Goal: Task Accomplishment & Management: Complete application form

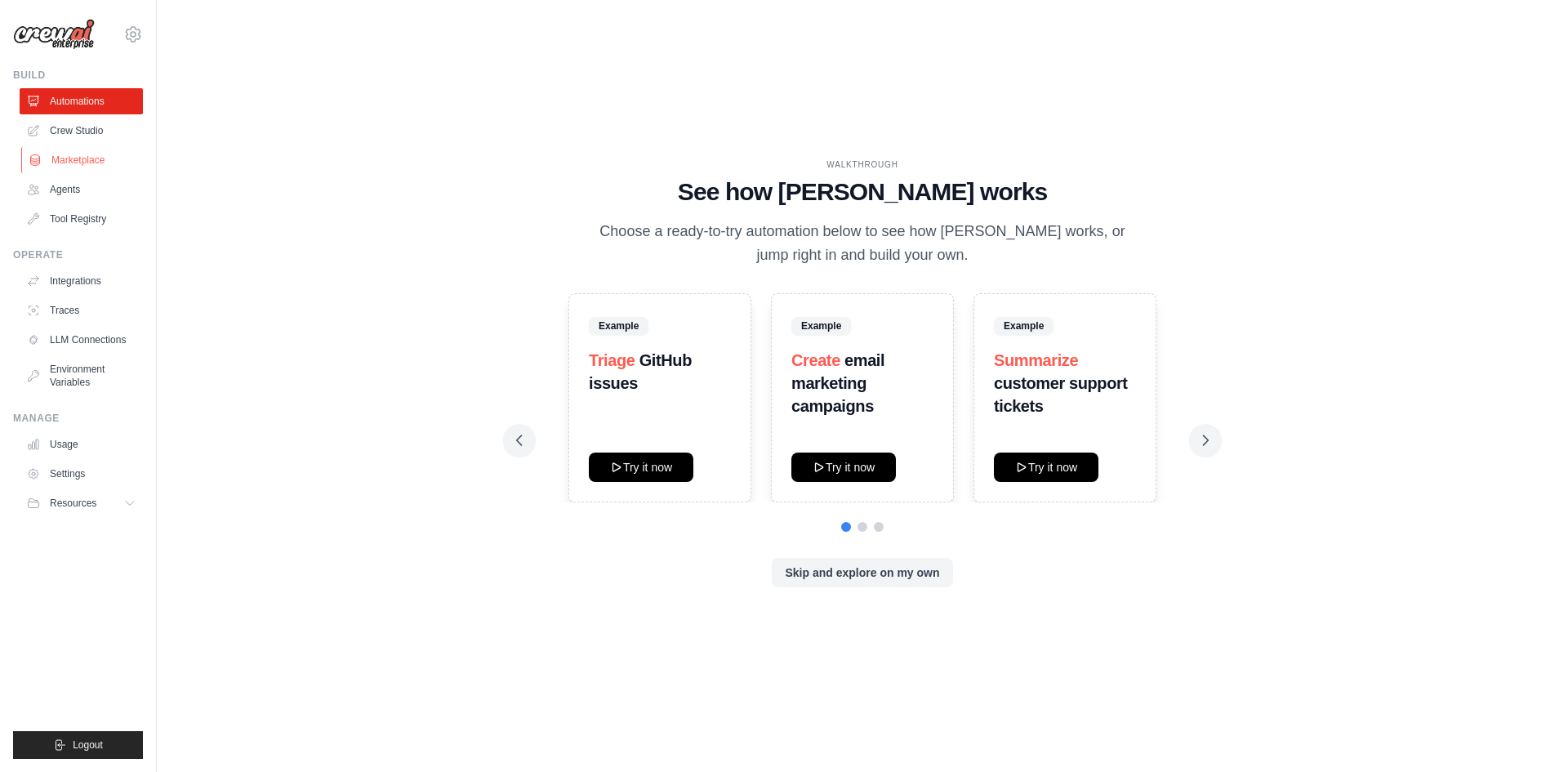
click at [99, 162] on link "Marketplace" at bounding box center [82, 160] width 123 height 26
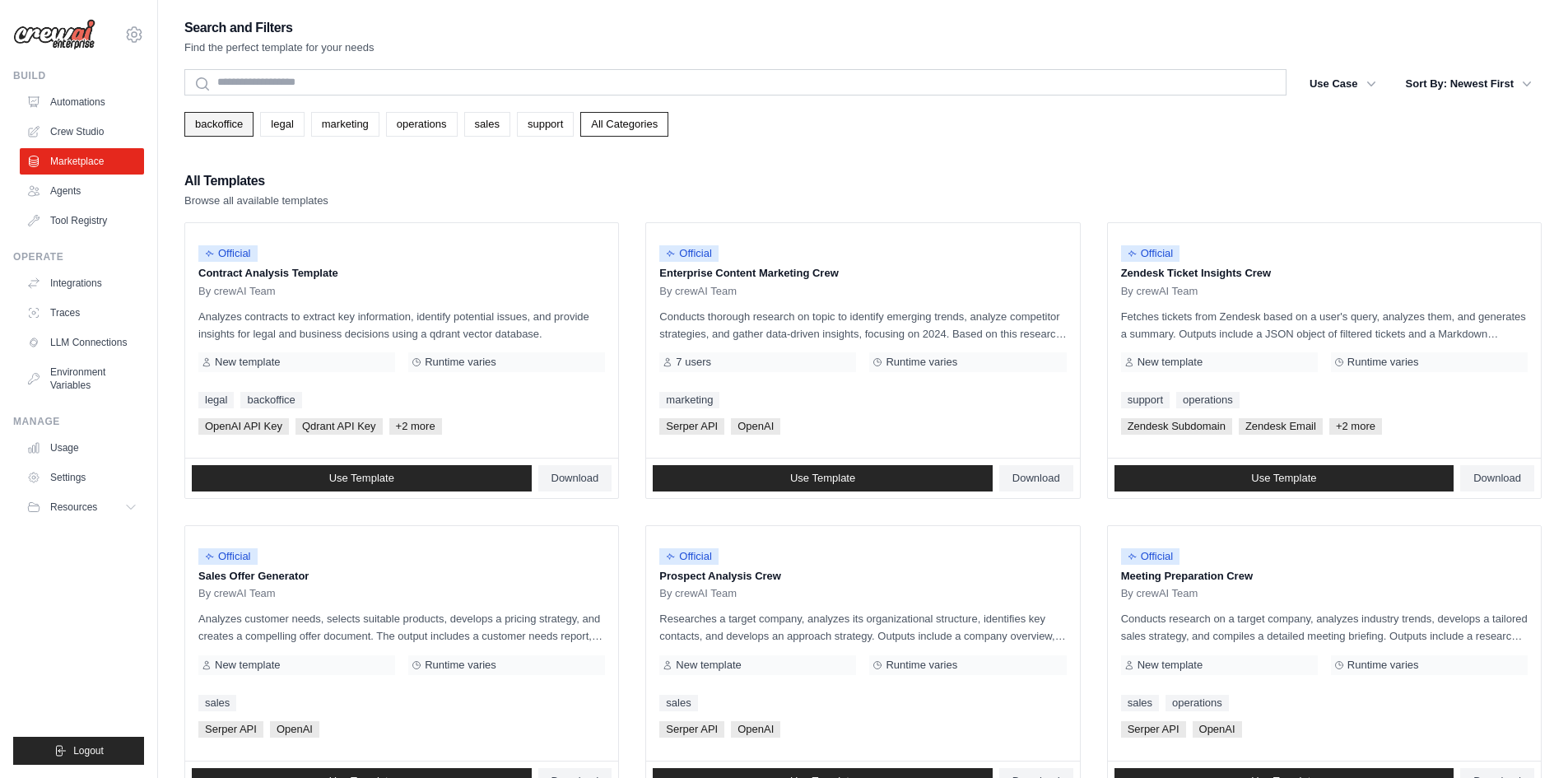
click at [208, 121] on link "backoffice" at bounding box center [218, 124] width 69 height 25
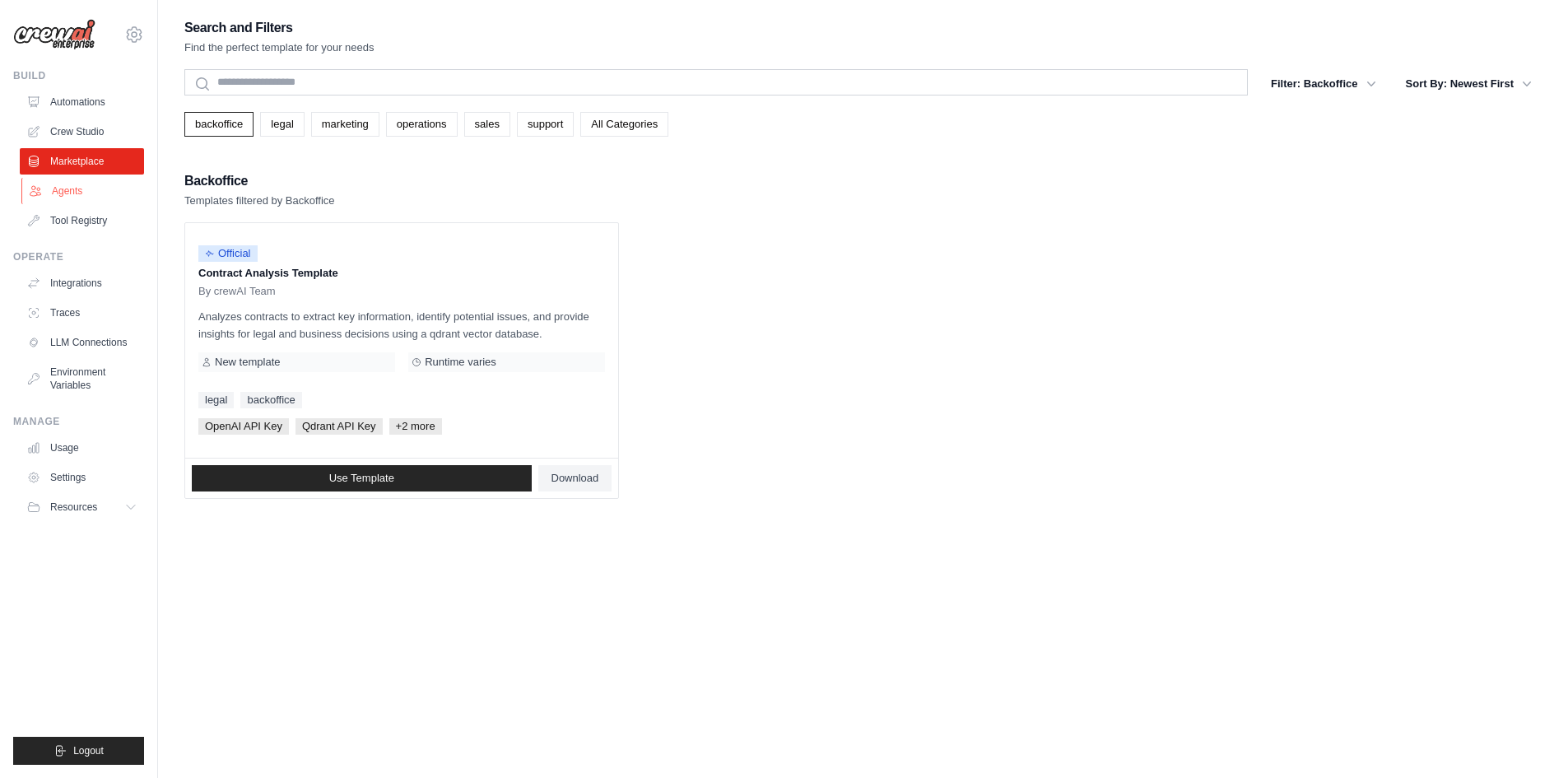
click at [74, 193] on link "Agents" at bounding box center [83, 190] width 124 height 27
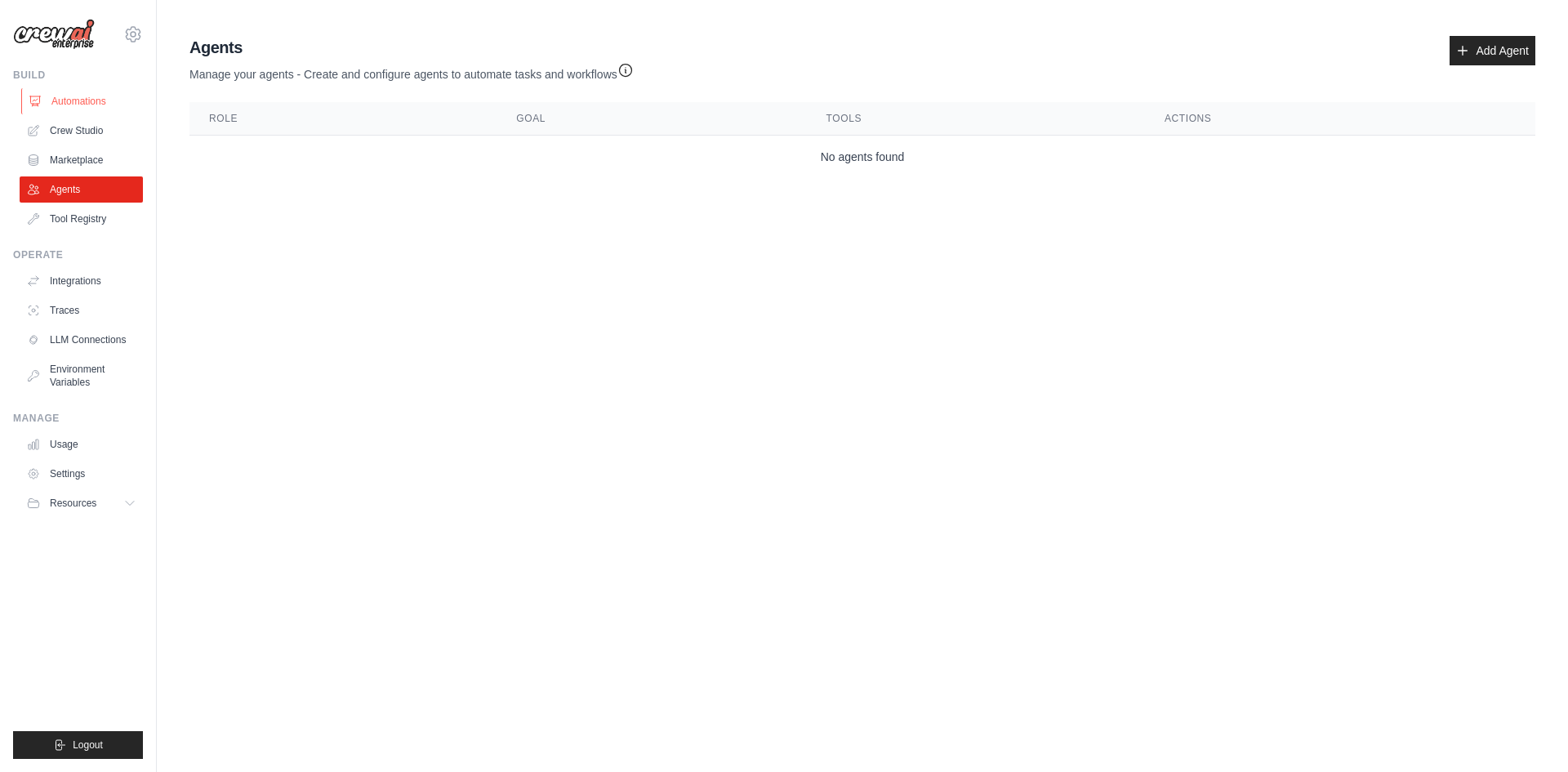
click at [81, 100] on link "Automations" at bounding box center [82, 101] width 123 height 26
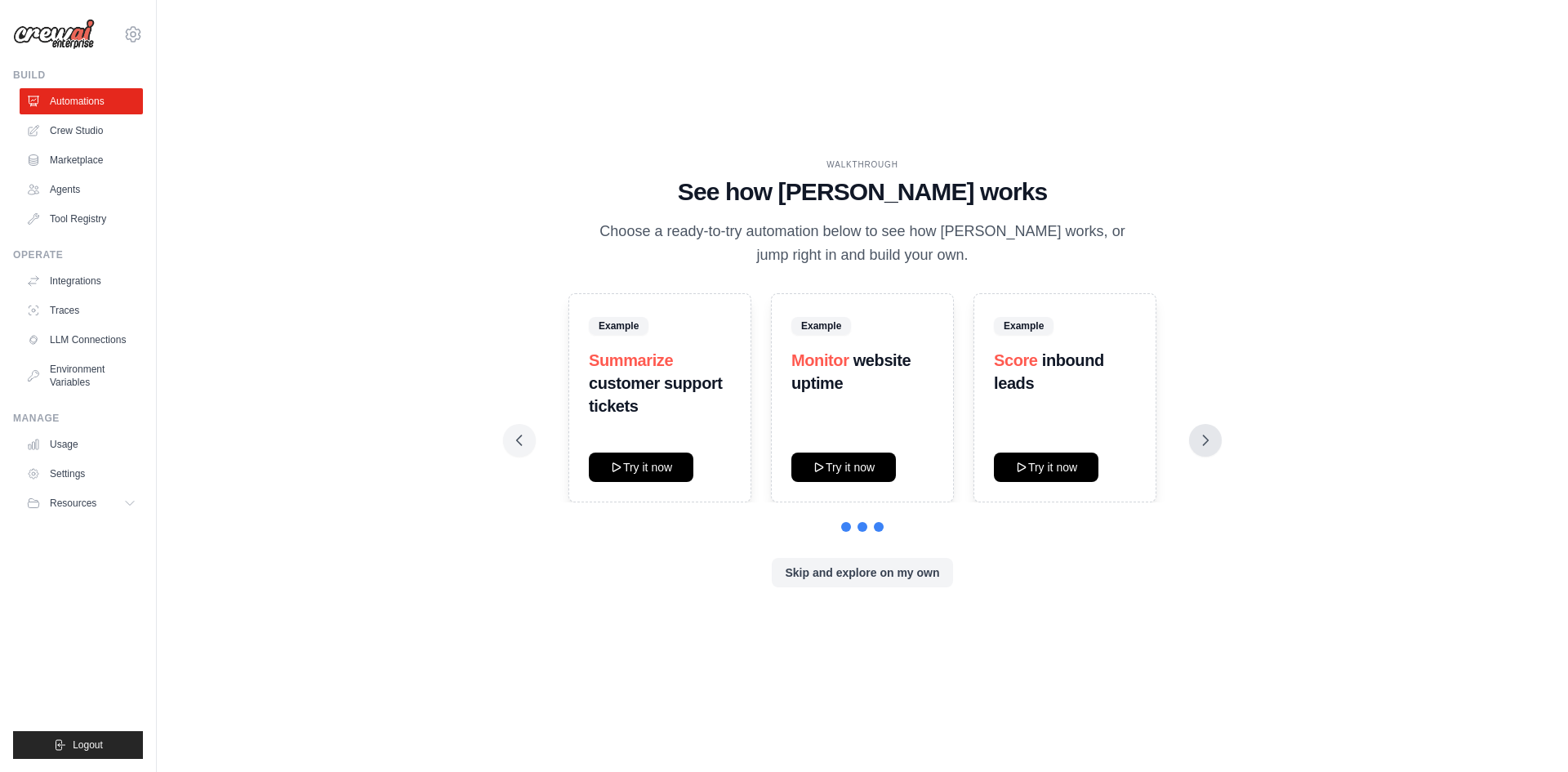
click at [1189, 439] on button at bounding box center [1206, 440] width 33 height 33
click at [104, 333] on link "LLM Connections" at bounding box center [82, 339] width 123 height 26
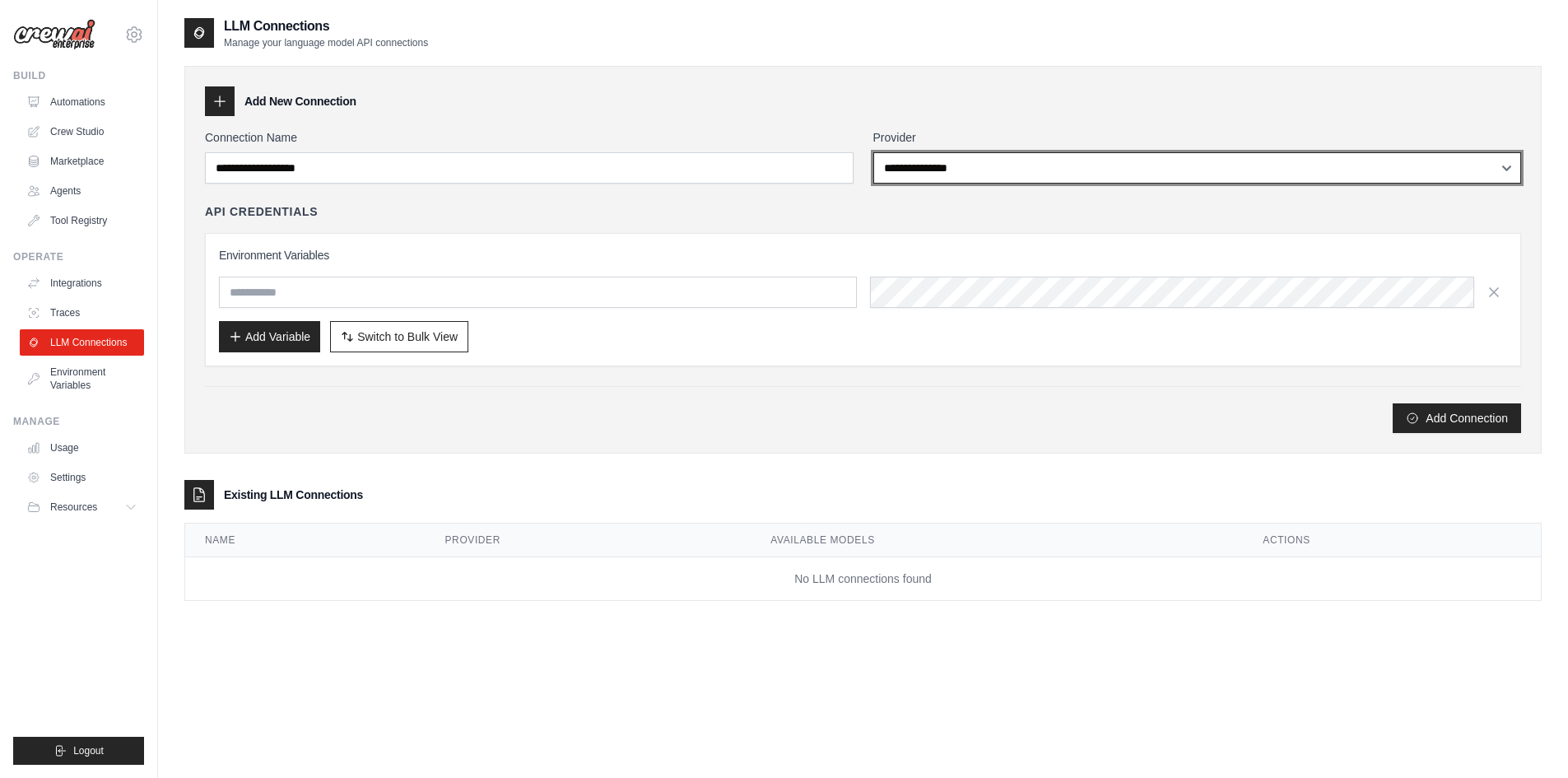
click at [955, 176] on select "**********" at bounding box center [1196, 168] width 648 height 31
select select "******"
click at [873, 153] on select "**********" at bounding box center [1196, 168] width 648 height 31
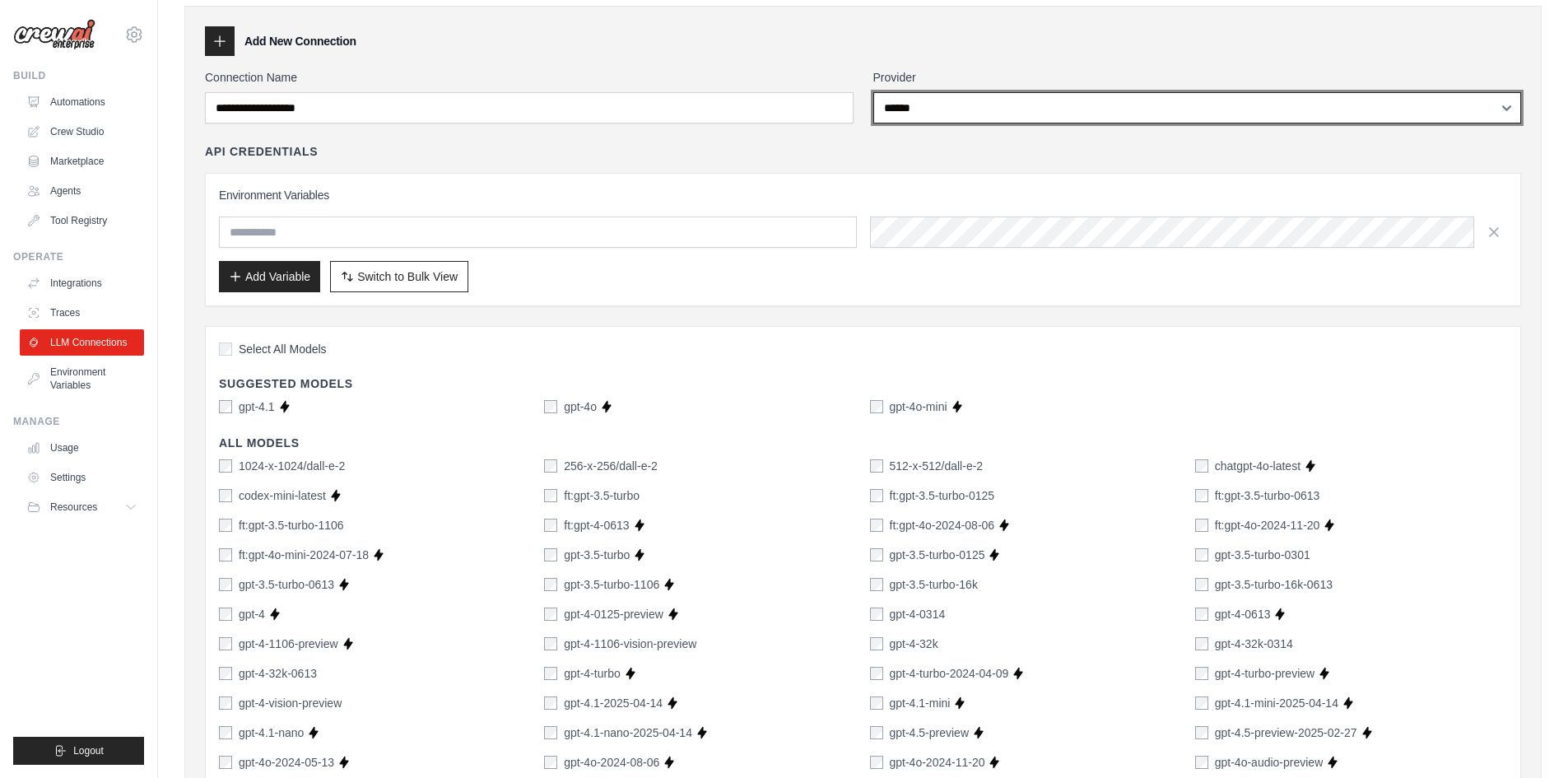
scroll to position [59, 0]
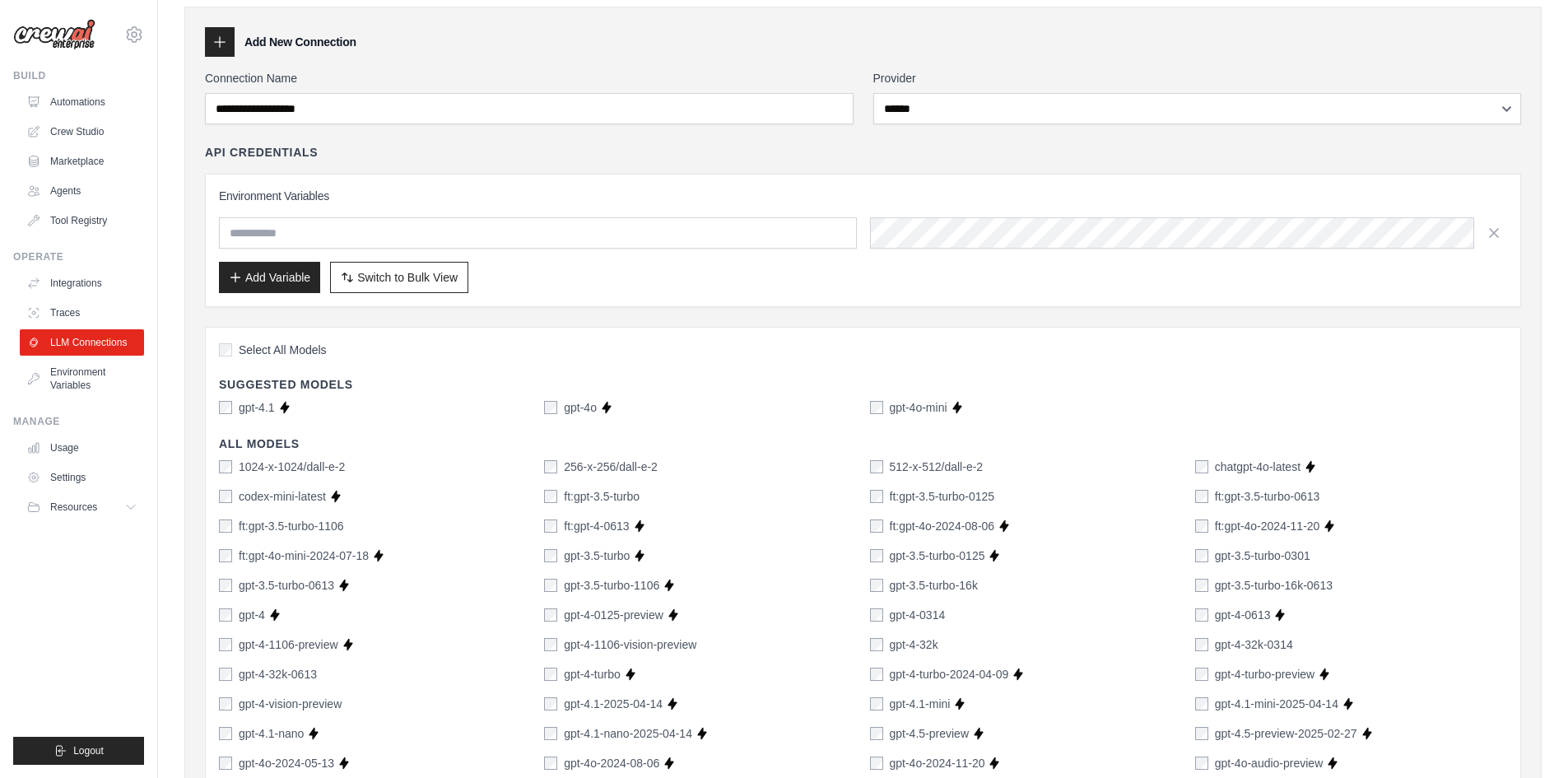
click at [235, 412] on div "gpt-4.1" at bounding box center [246, 407] width 56 height 17
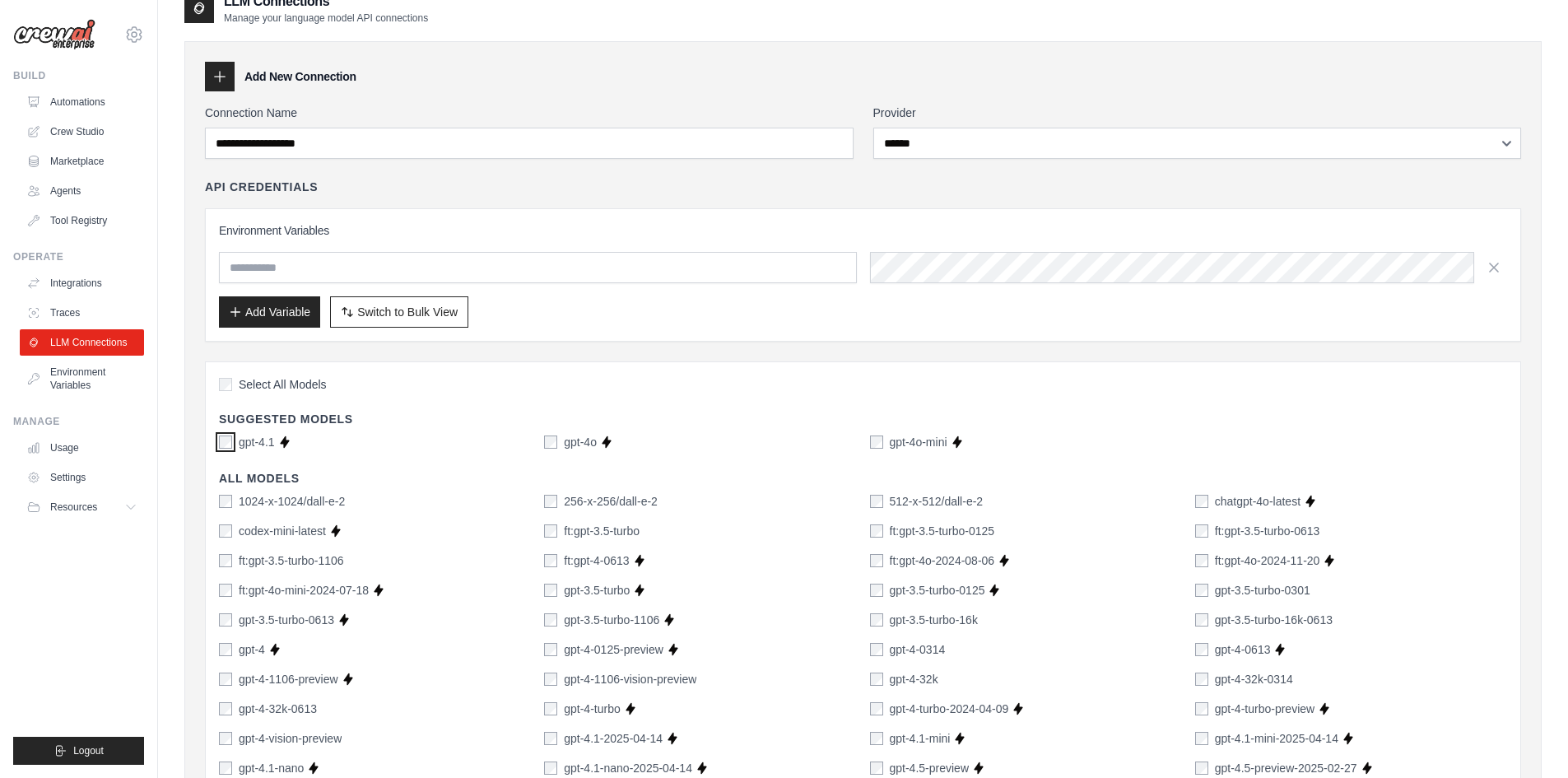
scroll to position [143, 0]
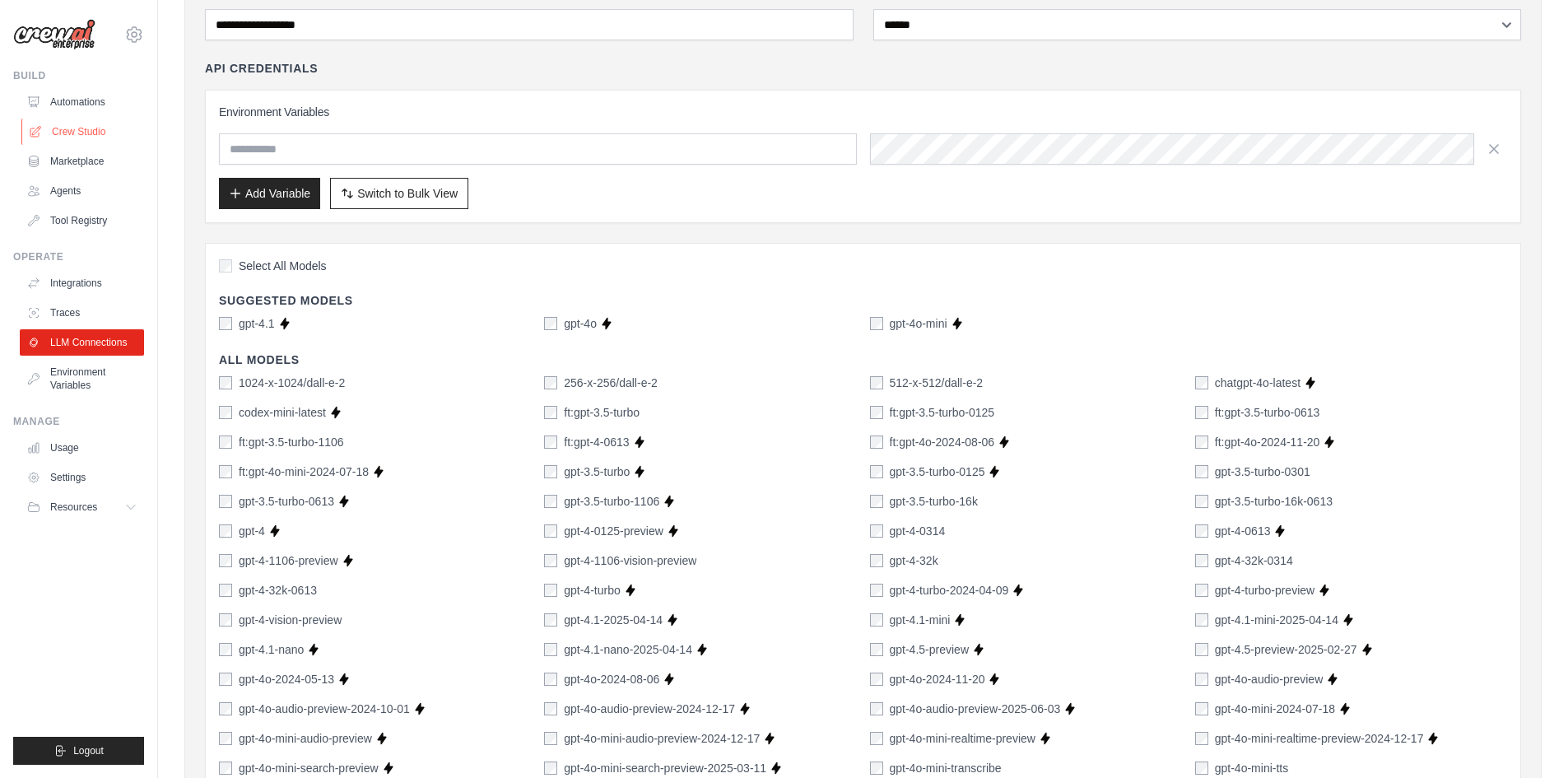
click at [82, 132] on link "Crew Studio" at bounding box center [83, 132] width 124 height 27
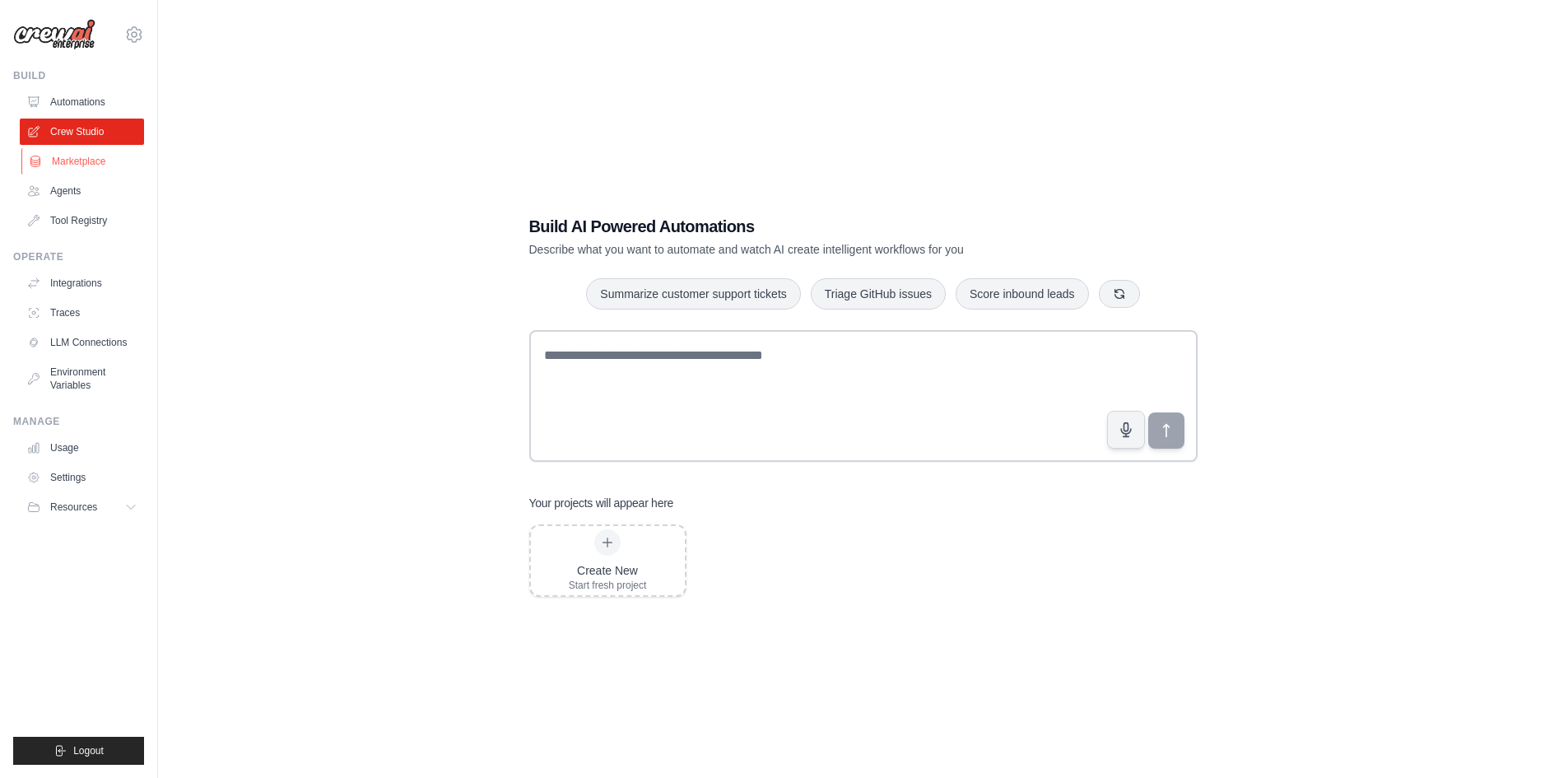
click at [81, 160] on link "Marketplace" at bounding box center [83, 161] width 124 height 27
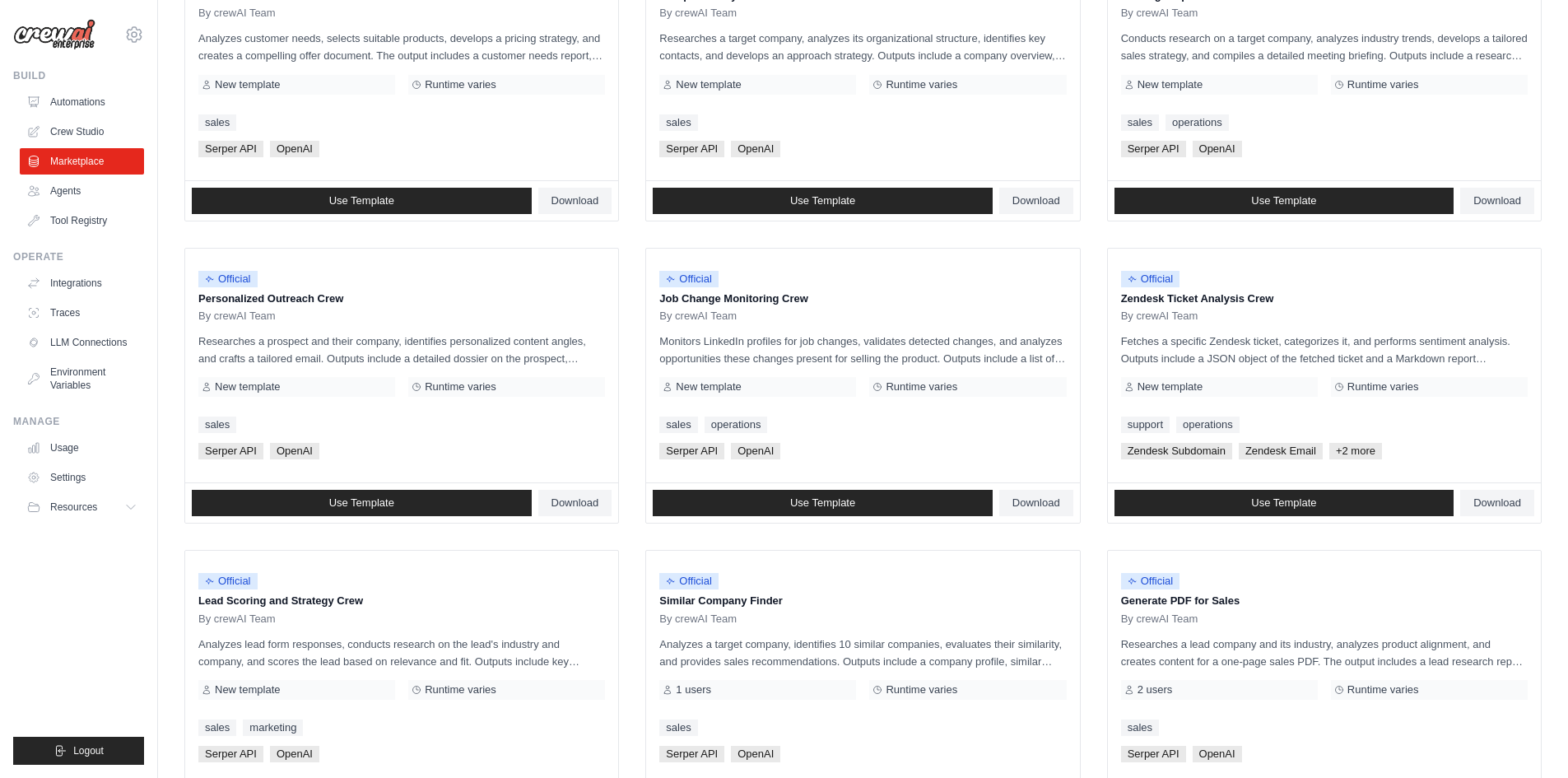
scroll to position [747, 0]
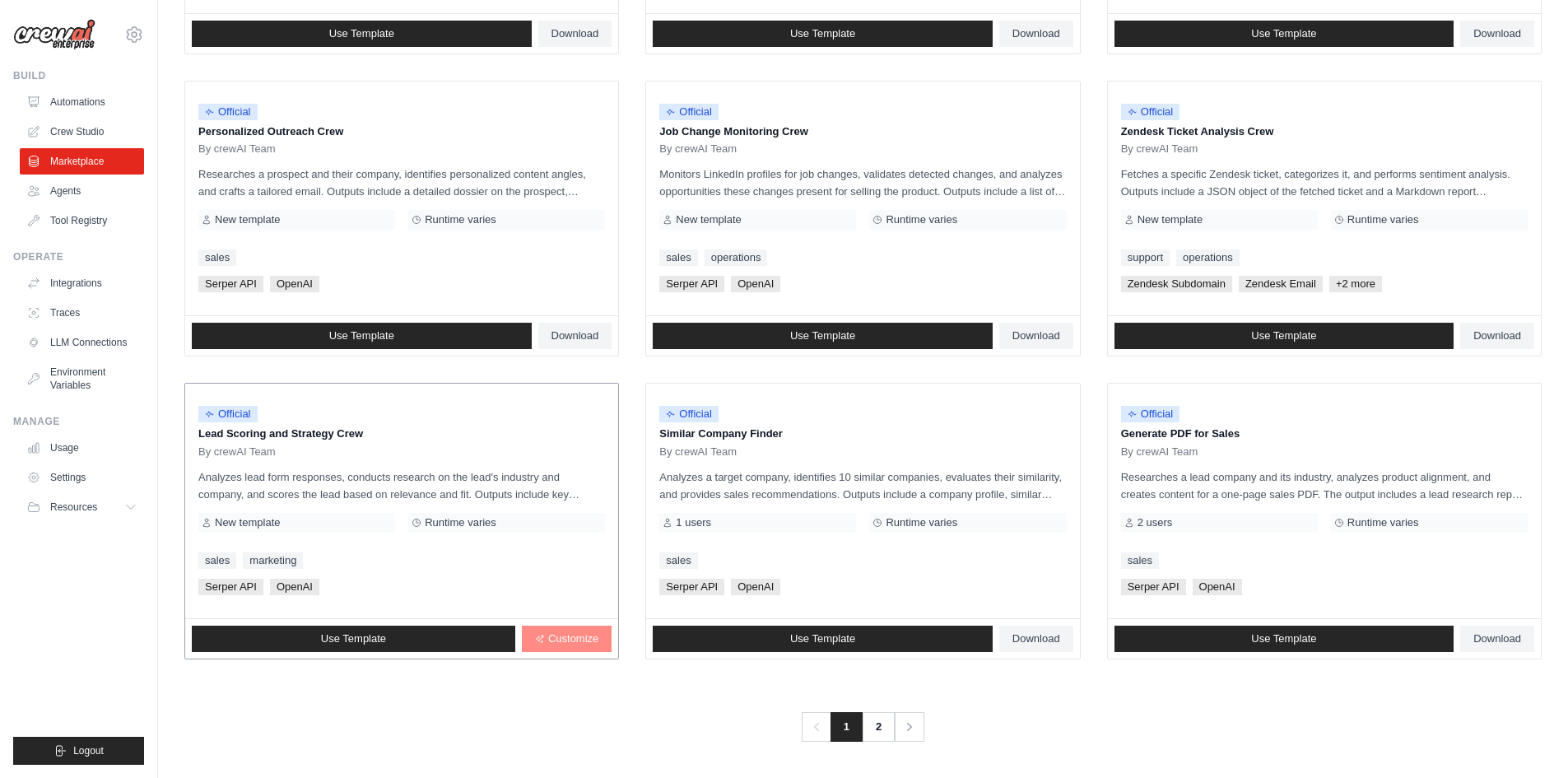
click at [542, 639] on icon at bounding box center [540, 638] width 10 height 10
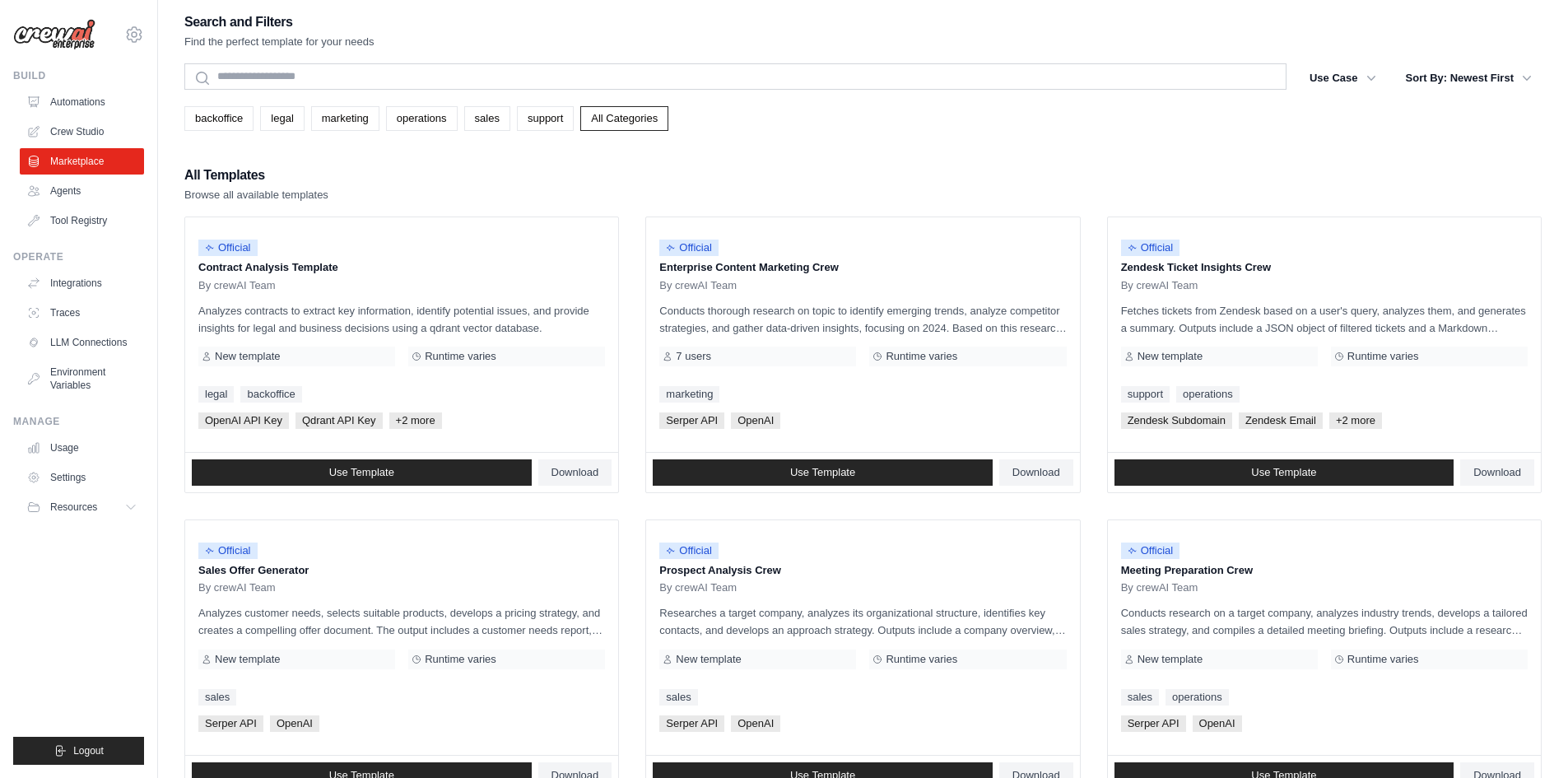
scroll to position [0, 0]
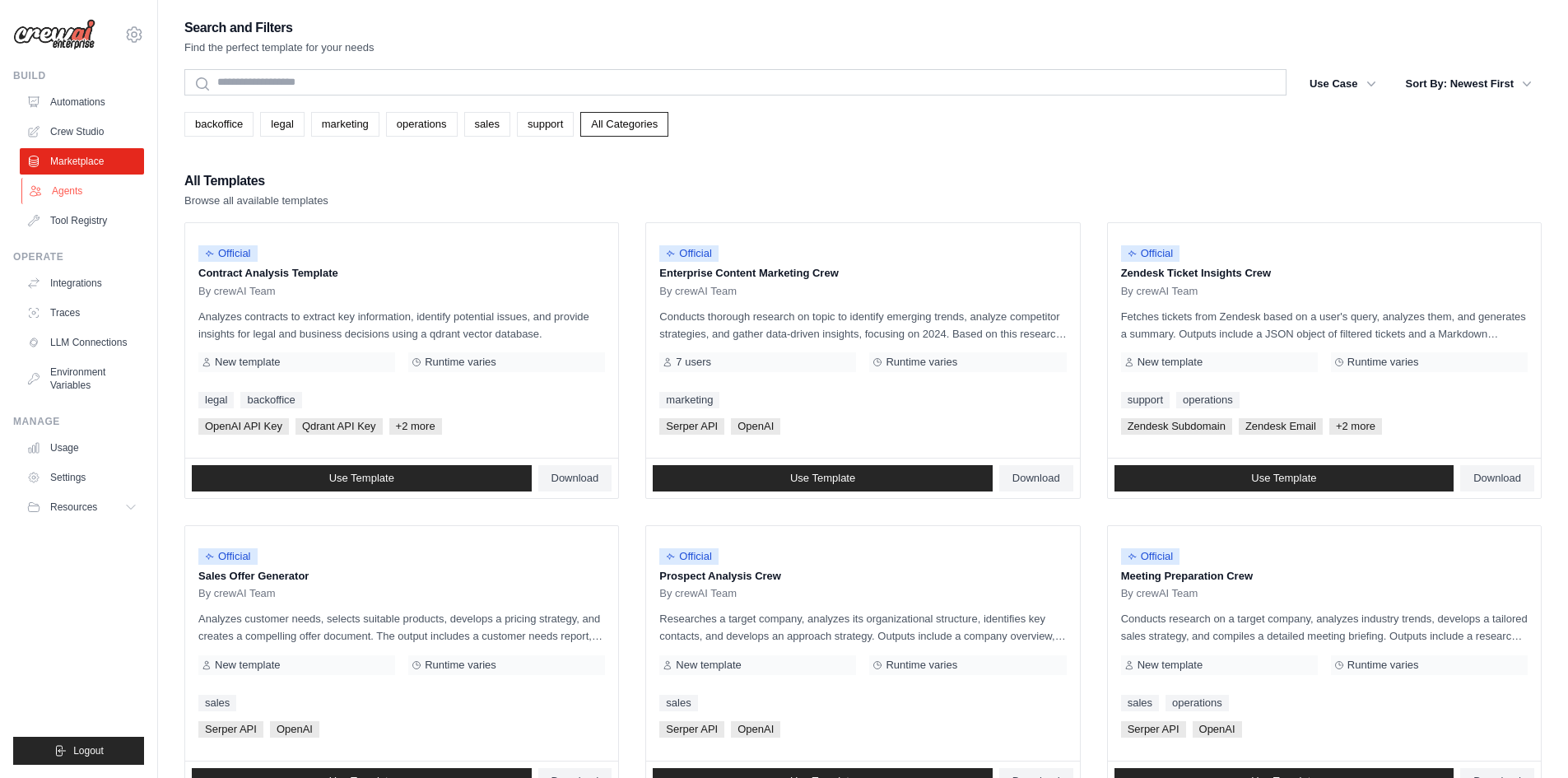
click at [66, 189] on link "Agents" at bounding box center [83, 190] width 124 height 27
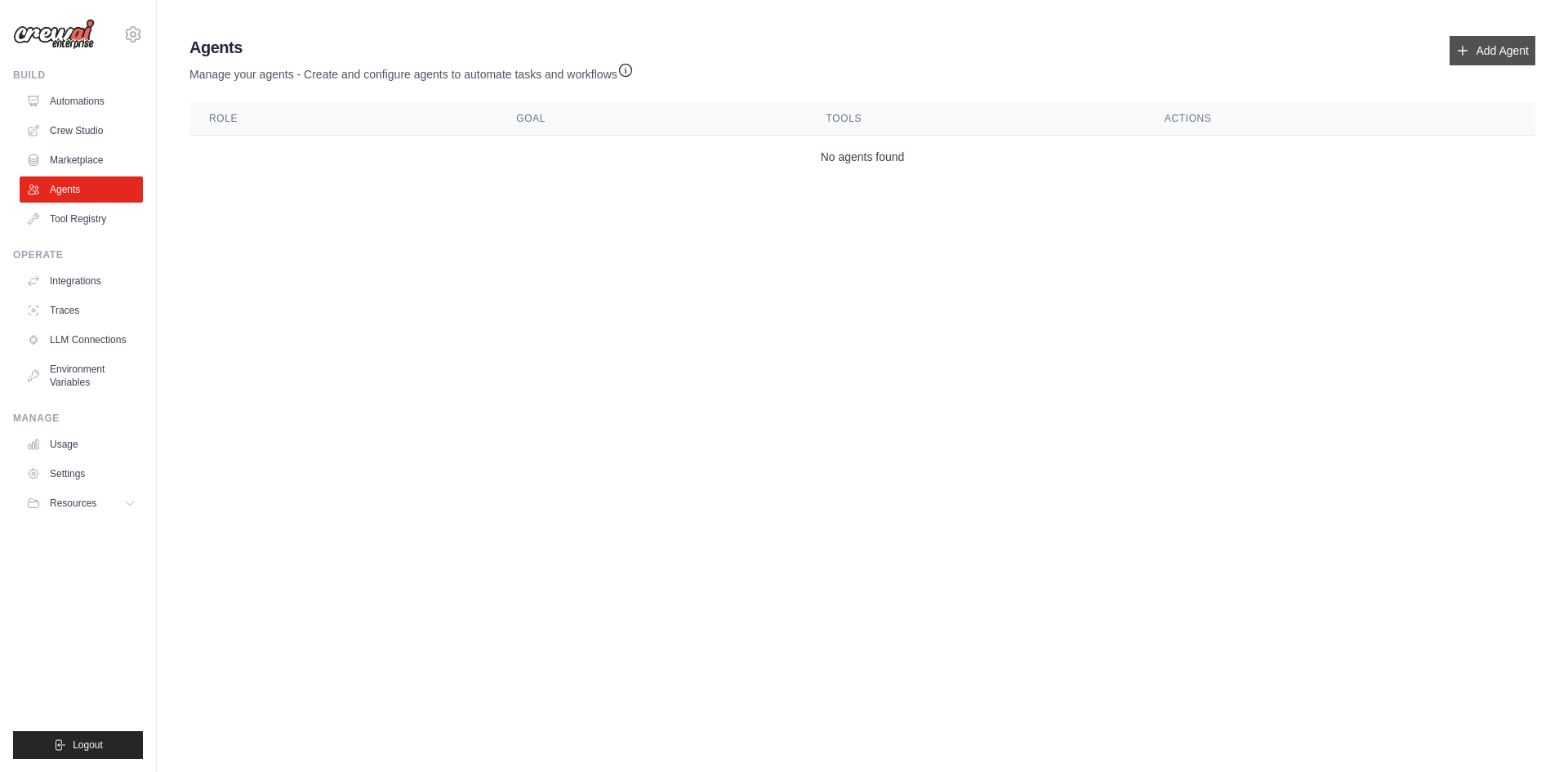
click at [1493, 47] on link "Add Agent" at bounding box center [1492, 50] width 86 height 29
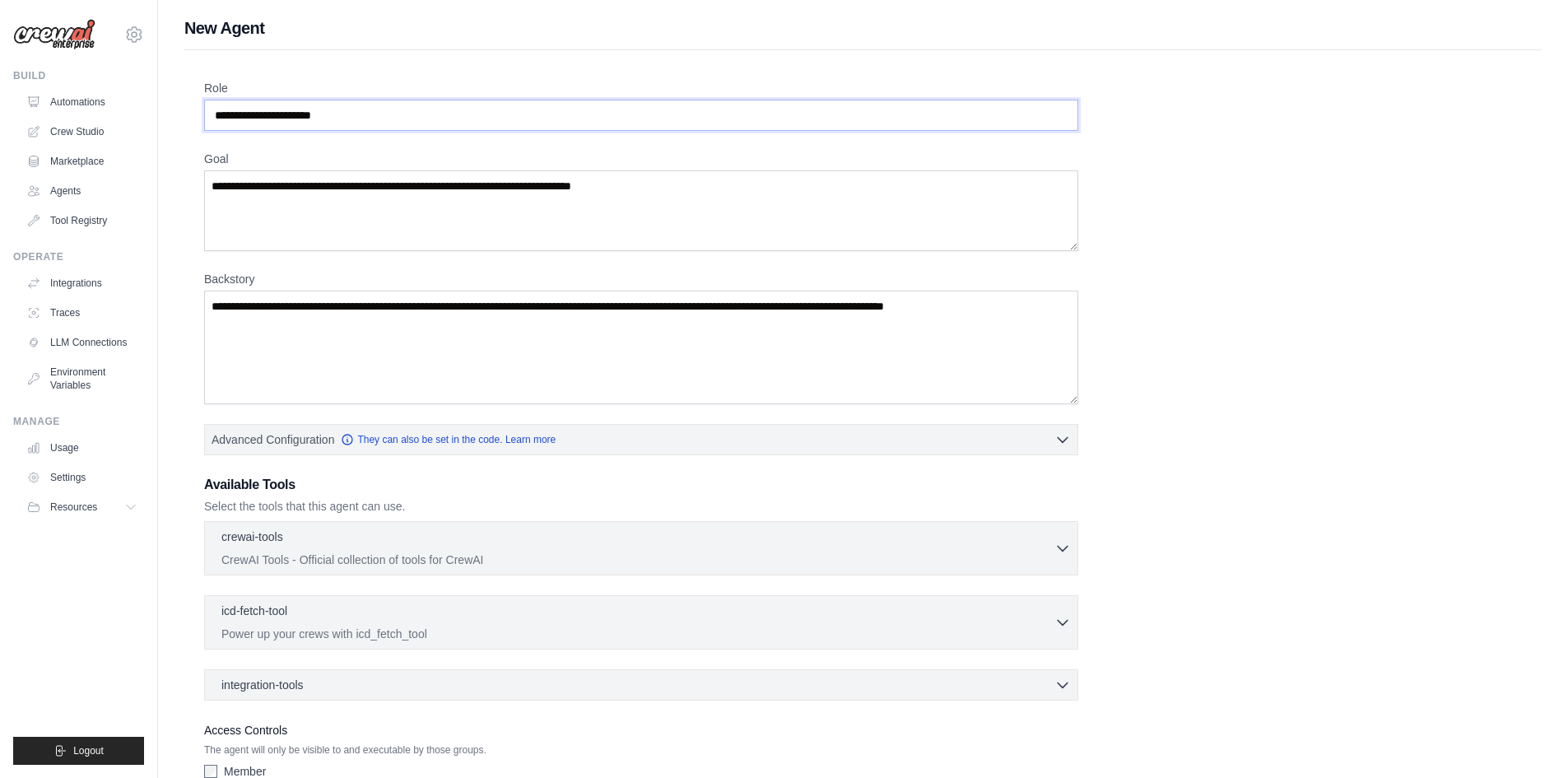
click at [973, 117] on input "Role" at bounding box center [641, 115] width 874 height 31
click at [945, 120] on input "Role" at bounding box center [641, 115] width 874 height 31
click at [430, 119] on input "Role" at bounding box center [641, 115] width 874 height 31
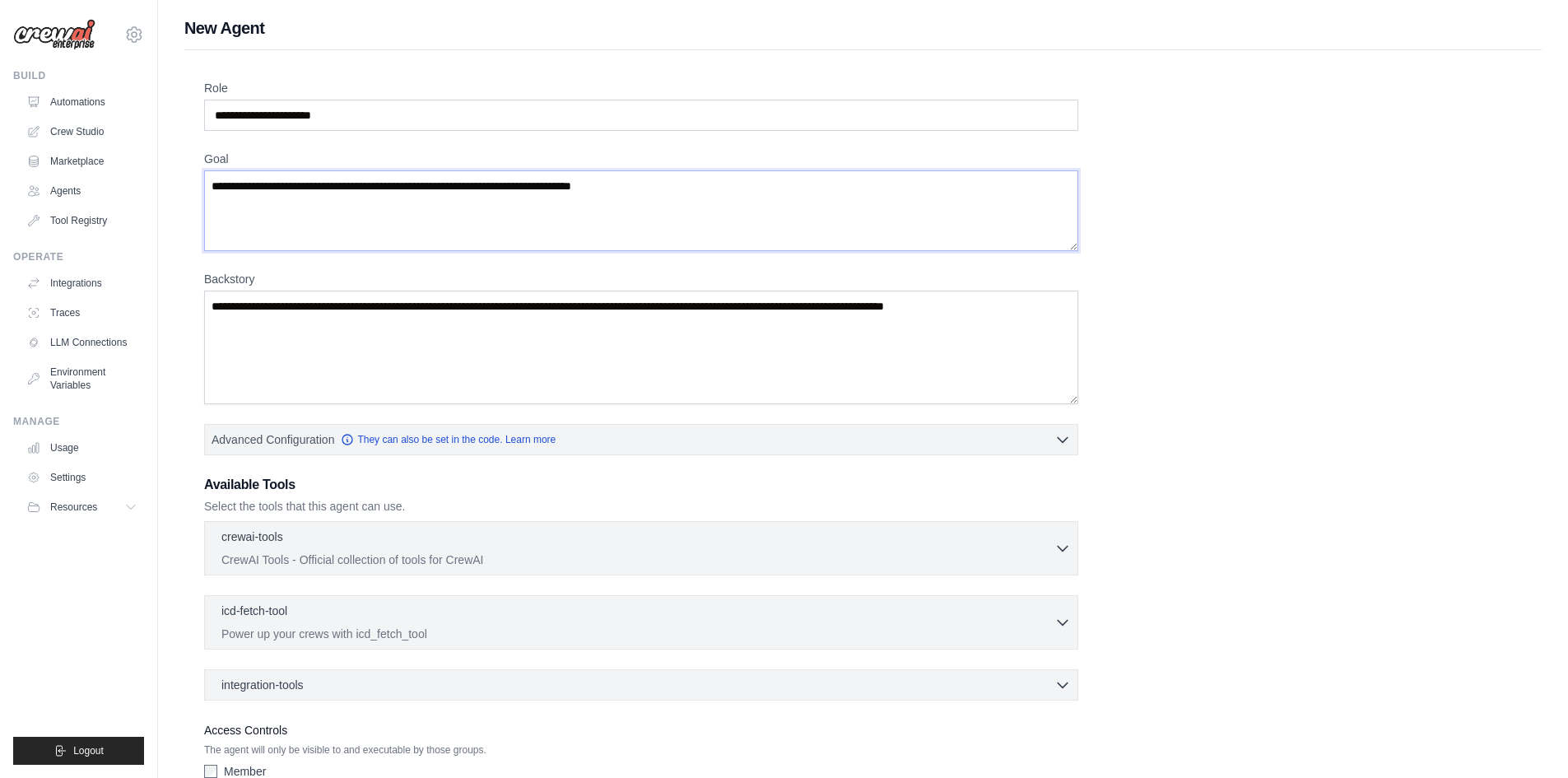
click at [497, 199] on textarea "Goal" at bounding box center [641, 211] width 874 height 81
click at [503, 308] on textarea "Backstory" at bounding box center [641, 347] width 874 height 113
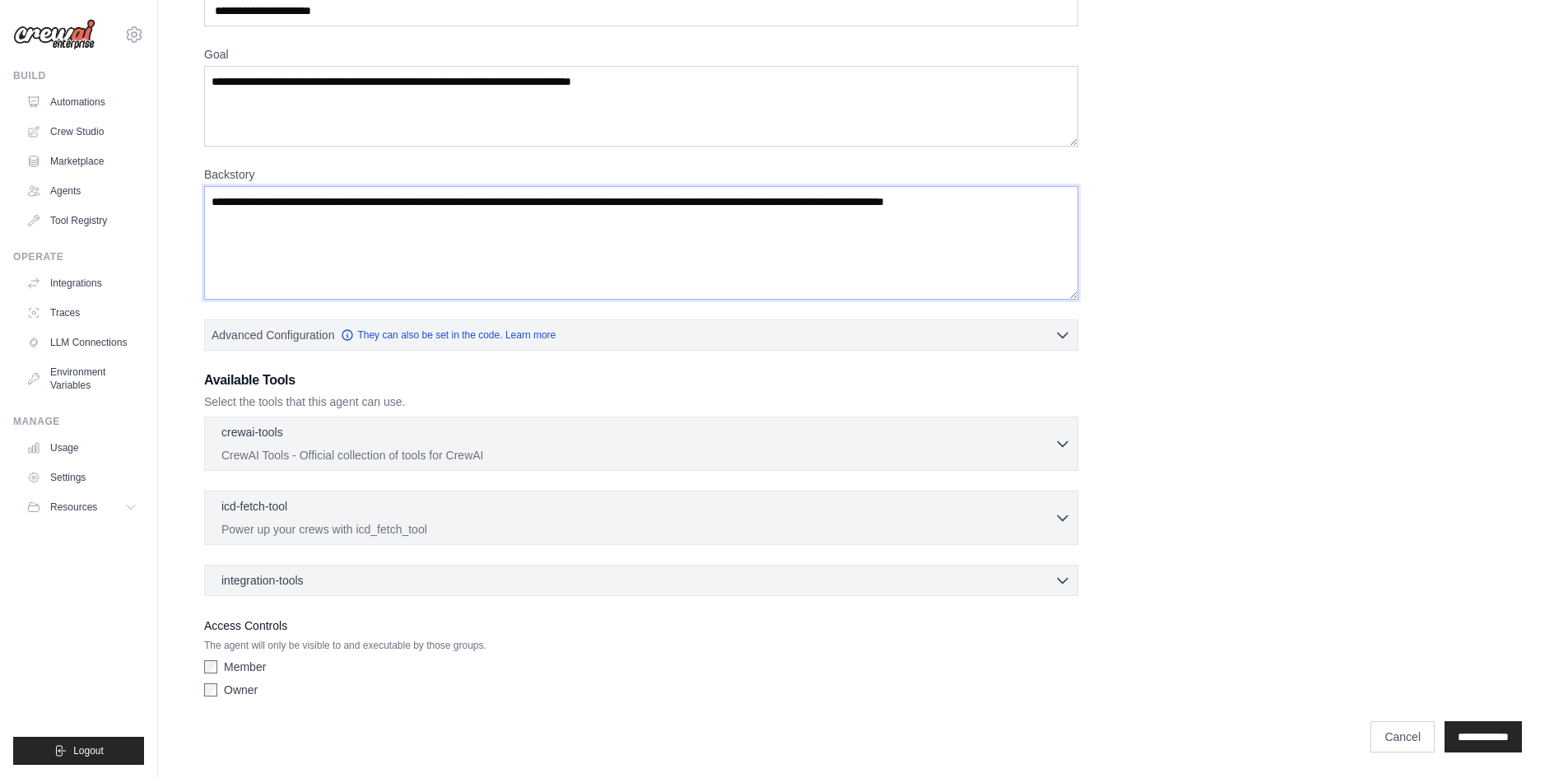
scroll to position [106, 0]
click at [552, 434] on div "crewai-tools 0 selected" at bounding box center [638, 431] width 833 height 19
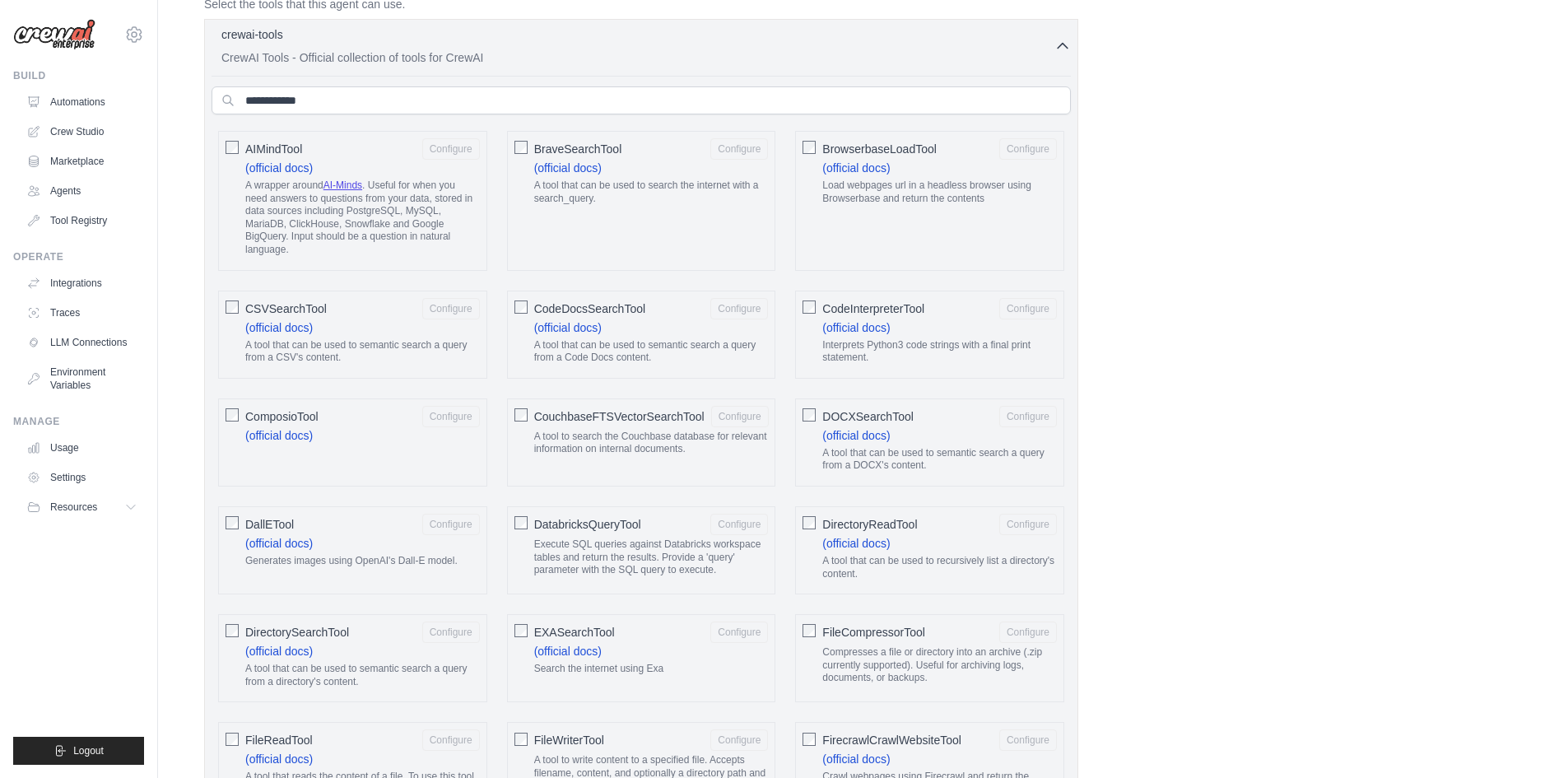
scroll to position [501, 0]
click at [1052, 44] on div "crewai-tools 0 selected" at bounding box center [638, 36] width 833 height 19
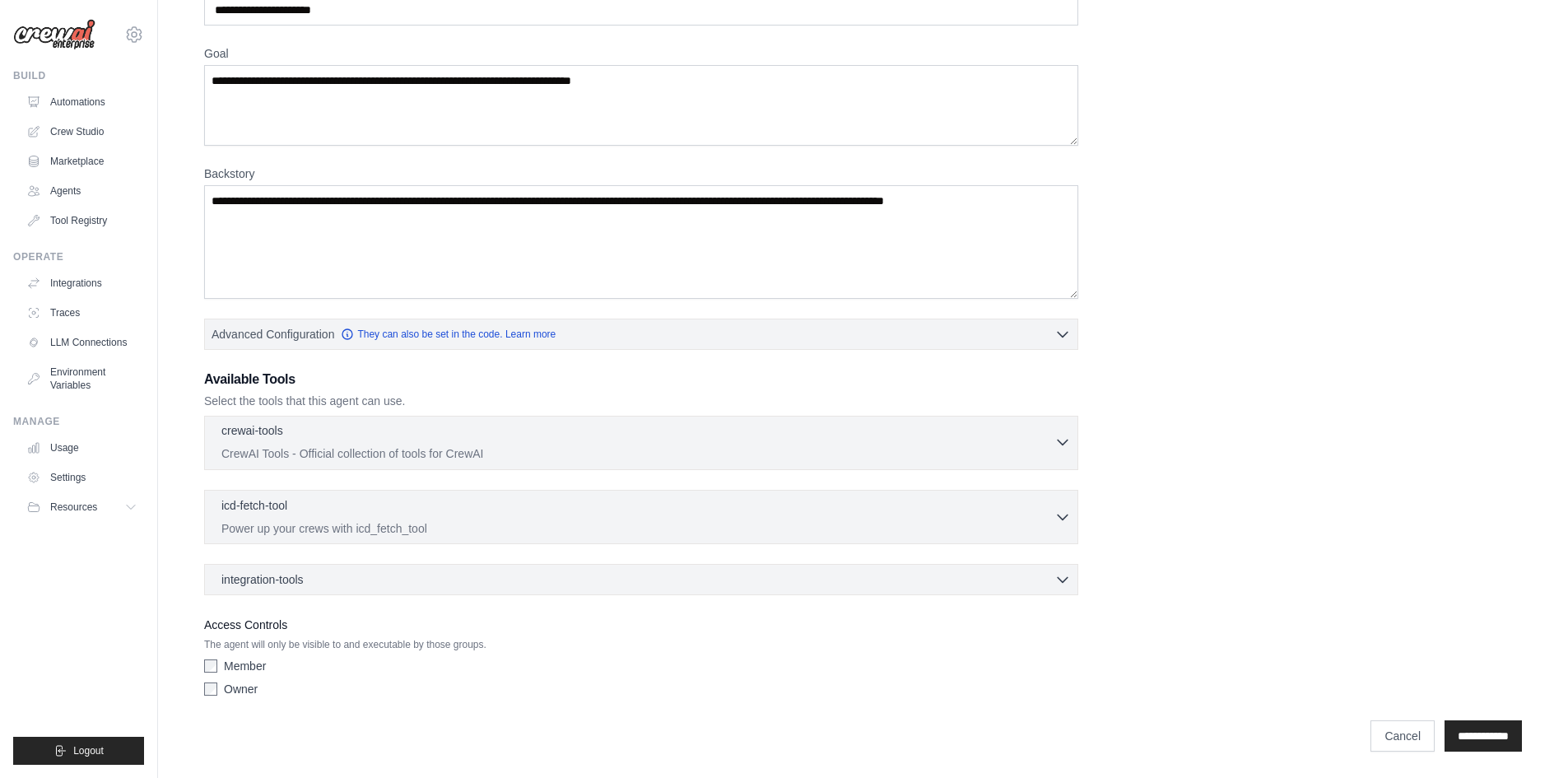
click at [887, 449] on p "CrewAI Tools - Official collection of tools for CrewAI" at bounding box center [638, 453] width 833 height 17
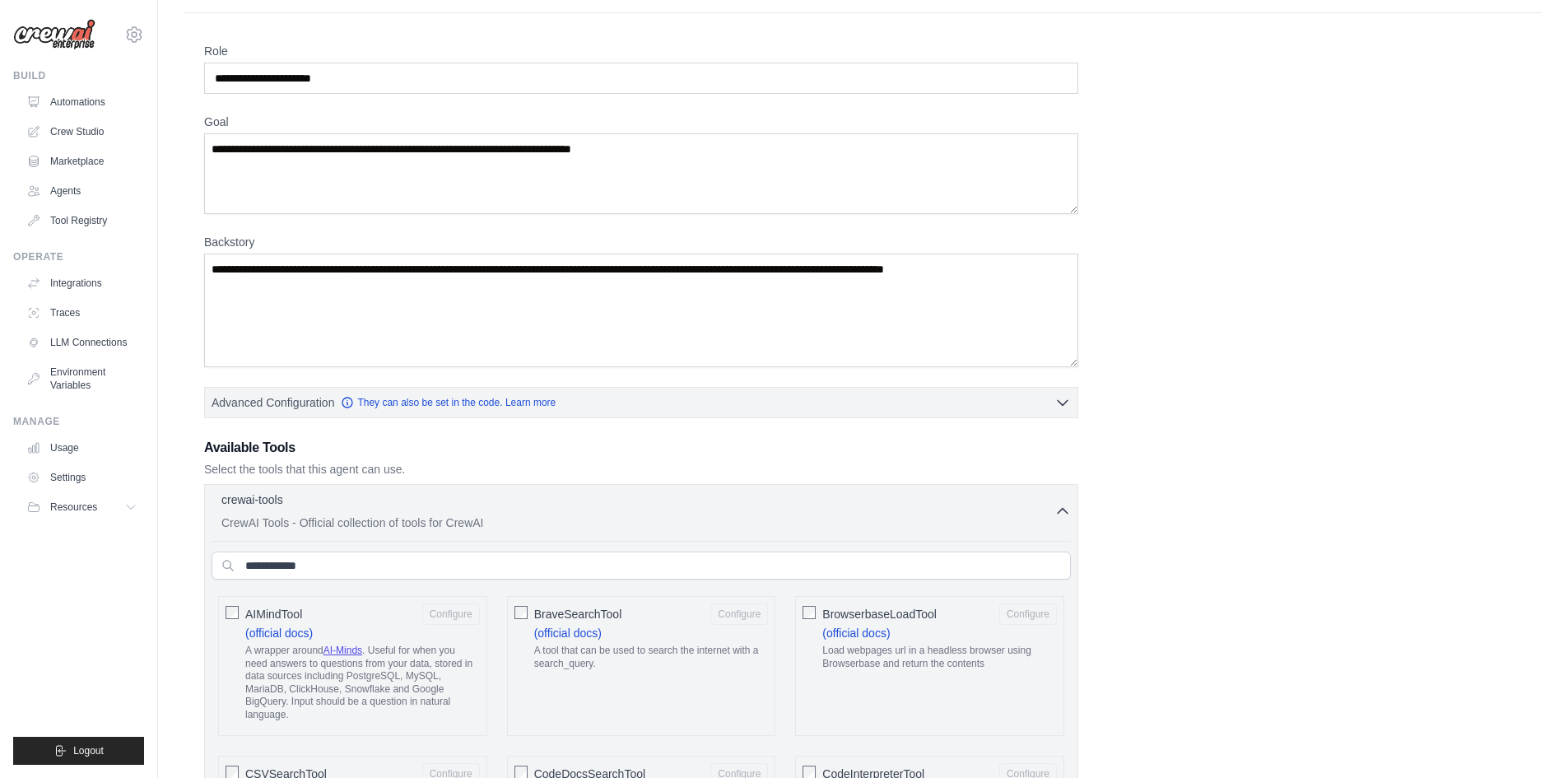
scroll to position [36, 0]
click at [1049, 514] on p "CrewAI Tools - Official collection of tools for CrewAI" at bounding box center [638, 522] width 833 height 17
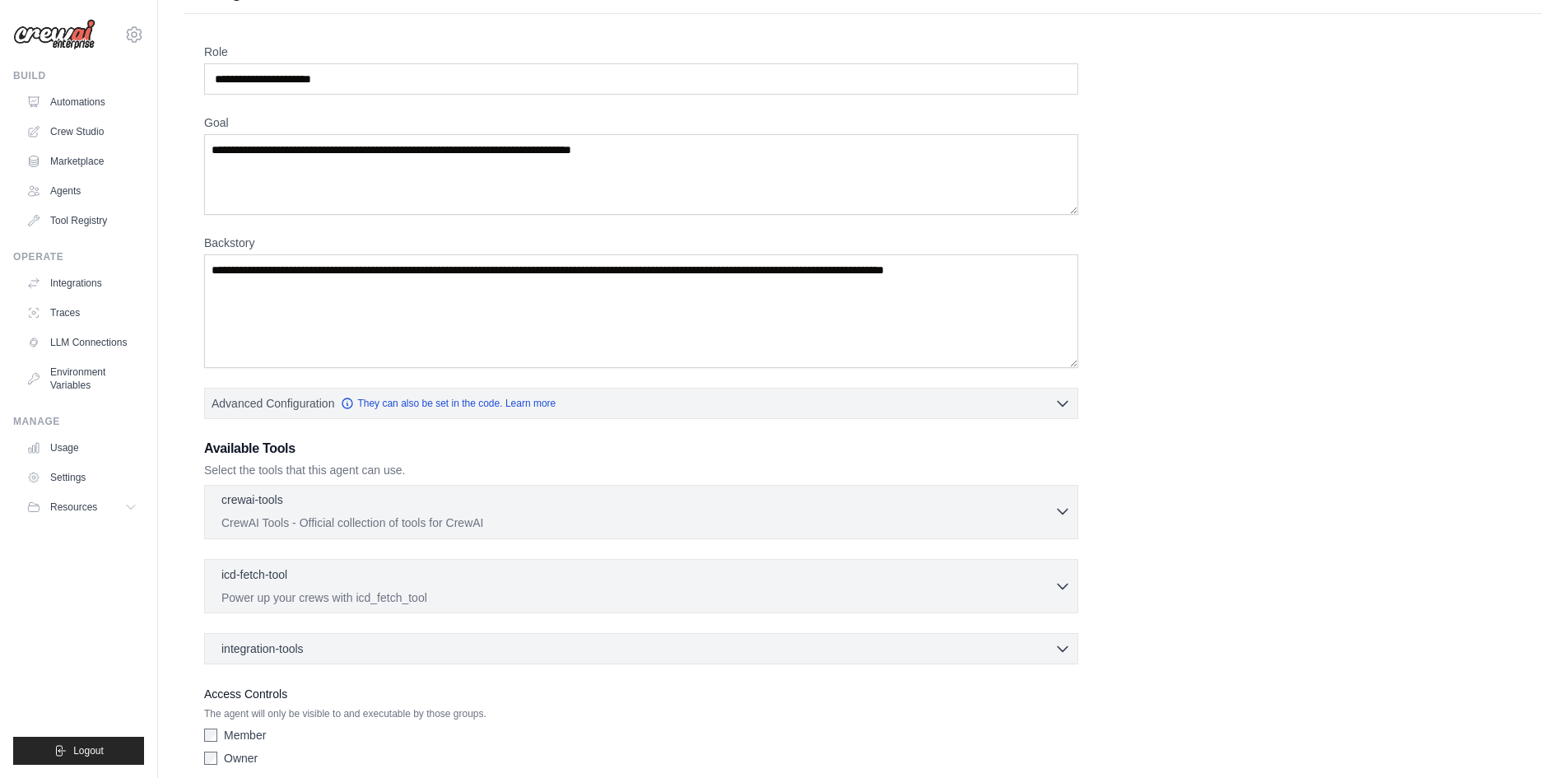
click at [1049, 514] on p "CrewAI Tools - Official collection of tools for CrewAI" at bounding box center [638, 522] width 833 height 17
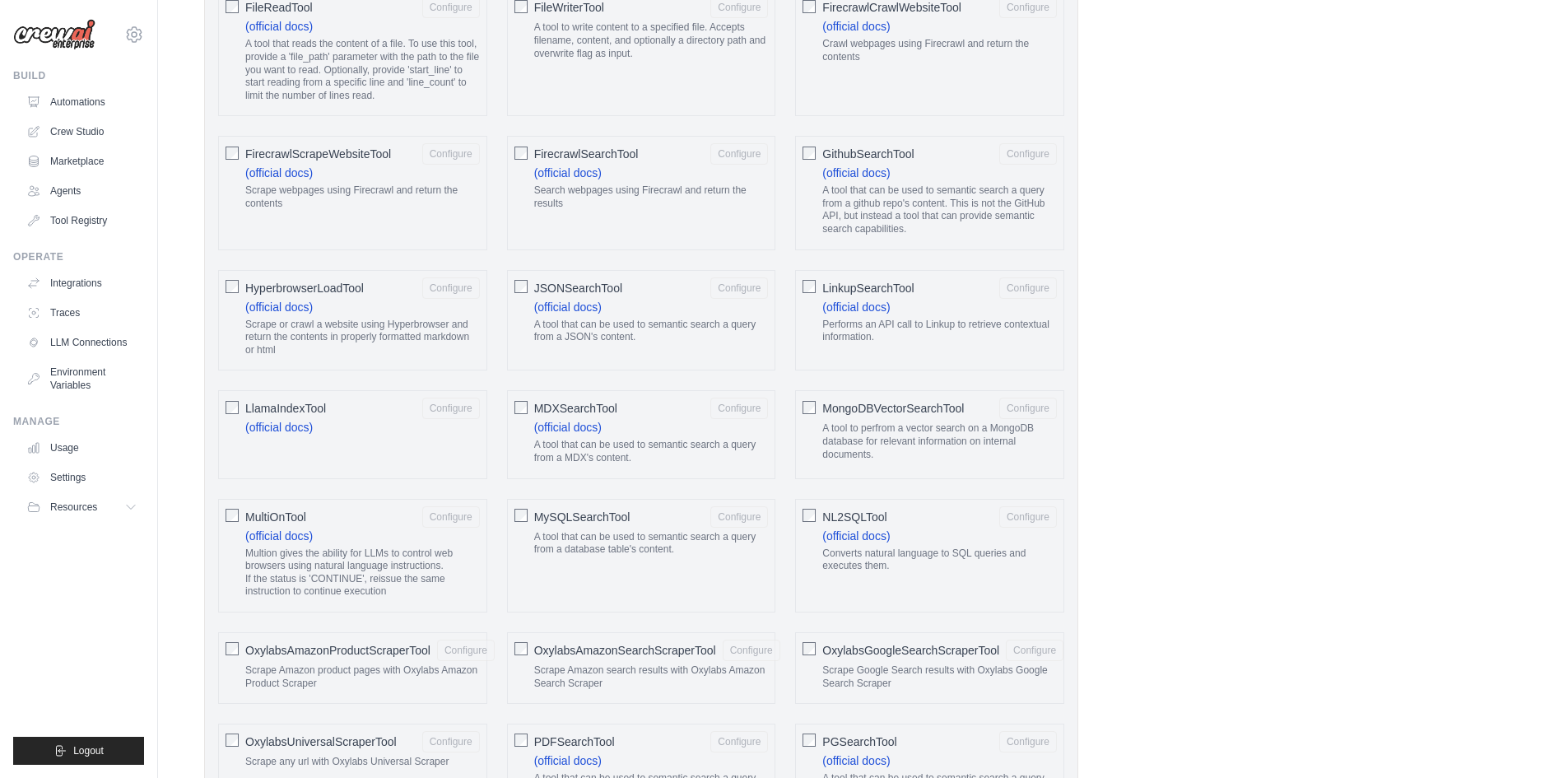
scroll to position [1264, 0]
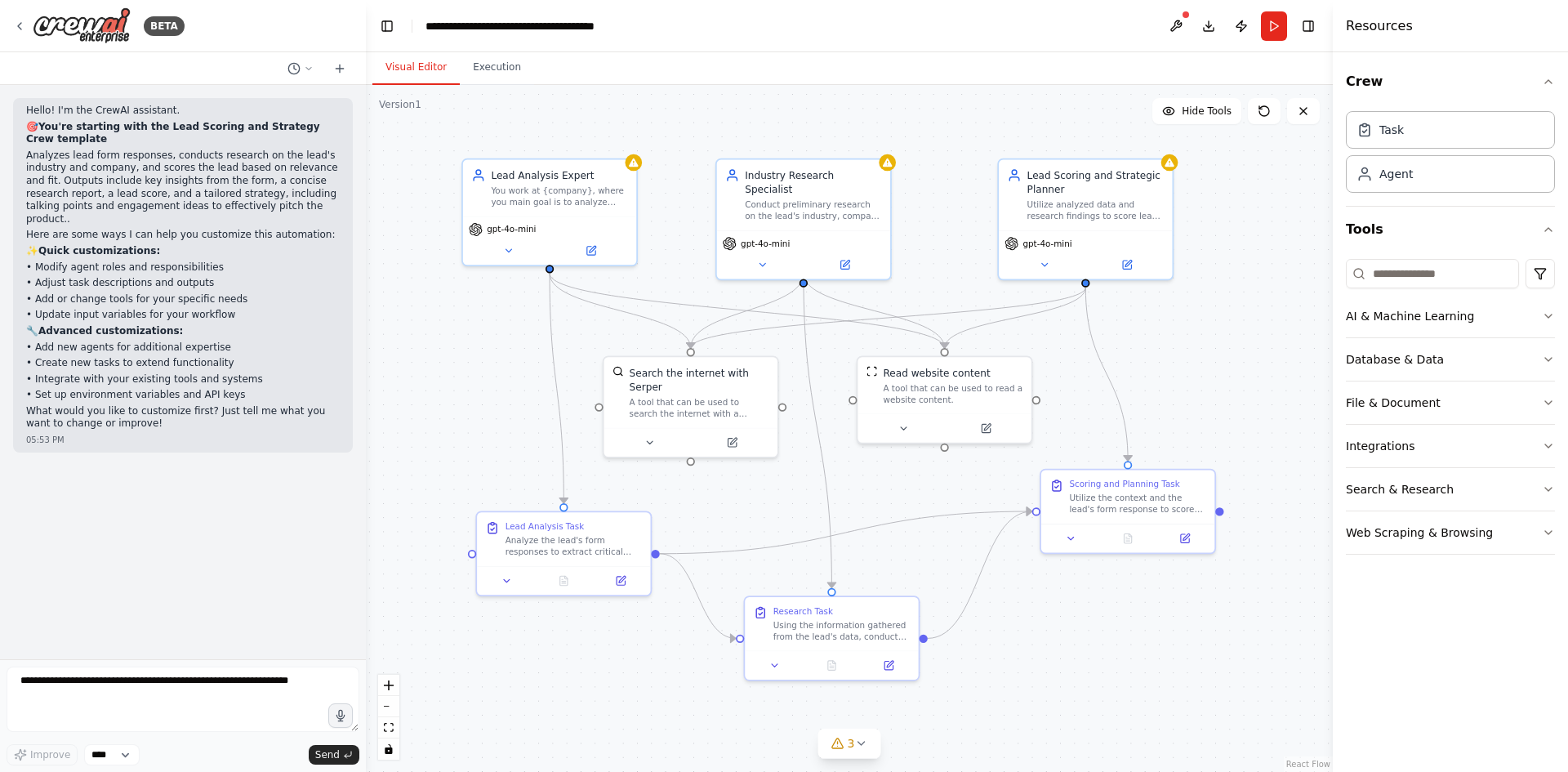
drag, startPoint x: 743, startPoint y: 301, endPoint x: 807, endPoint y: 269, distance: 71.6
click at [807, 269] on div ".deletable-edge-delete-btn { width: 20px; height: 20px; border: 0px solid #ffff…" at bounding box center [849, 428] width 967 height 687
click at [1402, 145] on div "Task" at bounding box center [1450, 129] width 209 height 37
drag, startPoint x: 945, startPoint y: 405, endPoint x: 954, endPoint y: 444, distance: 40.0
click at [954, 444] on div "Read website content A tool that can be used to read a website content." at bounding box center [959, 423] width 173 height 57
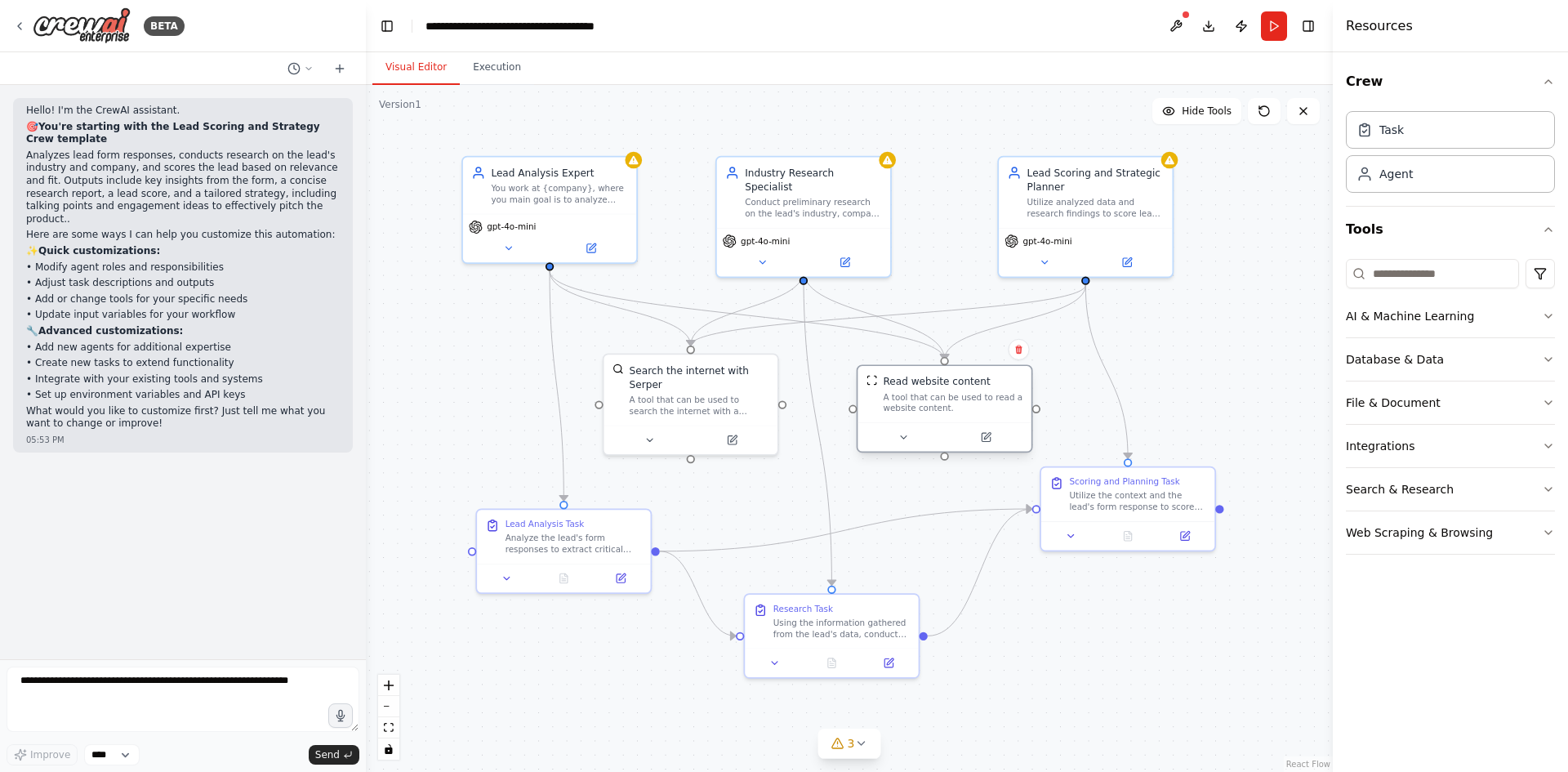
drag, startPoint x: 954, startPoint y: 444, endPoint x: 942, endPoint y: 403, distance: 42.7
click at [942, 403] on div "Read website content A tool that can be used to read a website content." at bounding box center [945, 394] width 173 height 57
drag, startPoint x: 574, startPoint y: 529, endPoint x: 556, endPoint y: 518, distance: 21.1
click at [556, 518] on div "Analyze the lead's form responses to extract critical information that might be…" at bounding box center [559, 527] width 137 height 23
drag, startPoint x: 732, startPoint y: 400, endPoint x: 734, endPoint y: 410, distance: 10.2
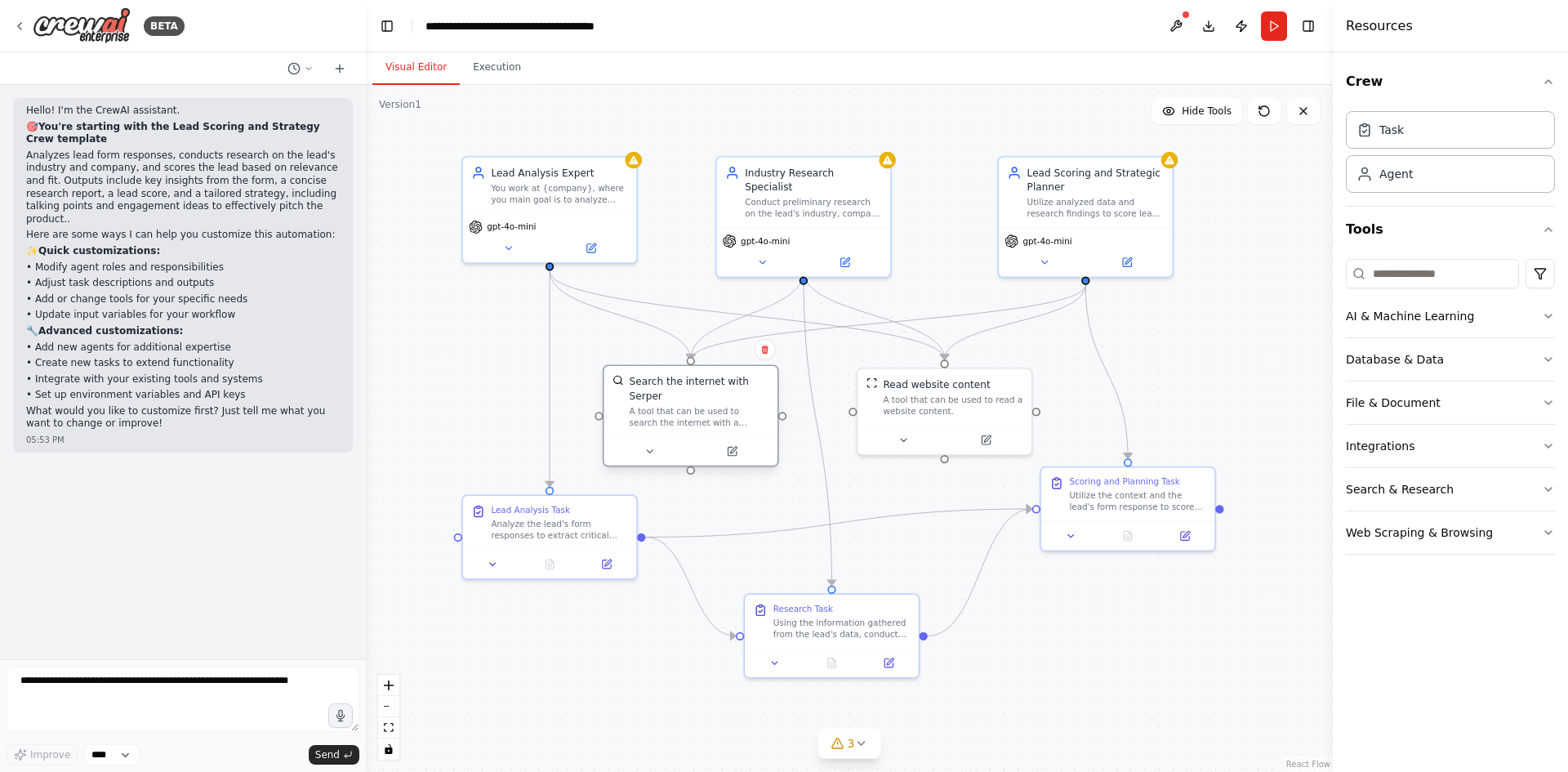
click at [734, 410] on div "A tool that can be used to search the internet with a search_query. Supports di…" at bounding box center [699, 416] width 140 height 23
click at [1078, 204] on div "Utilize analyzed data and research findings to score leads and suggest an appro…" at bounding box center [1096, 204] width 137 height 23
click at [1218, 213] on div ".deletable-edge-delete-btn { width: 20px; height: 20px; border: 0px solid #ffff…" at bounding box center [849, 428] width 967 height 687
drag, startPoint x: 969, startPoint y: 429, endPoint x: 975, endPoint y: 413, distance: 17.1
click at [975, 413] on div at bounding box center [945, 422] width 173 height 28
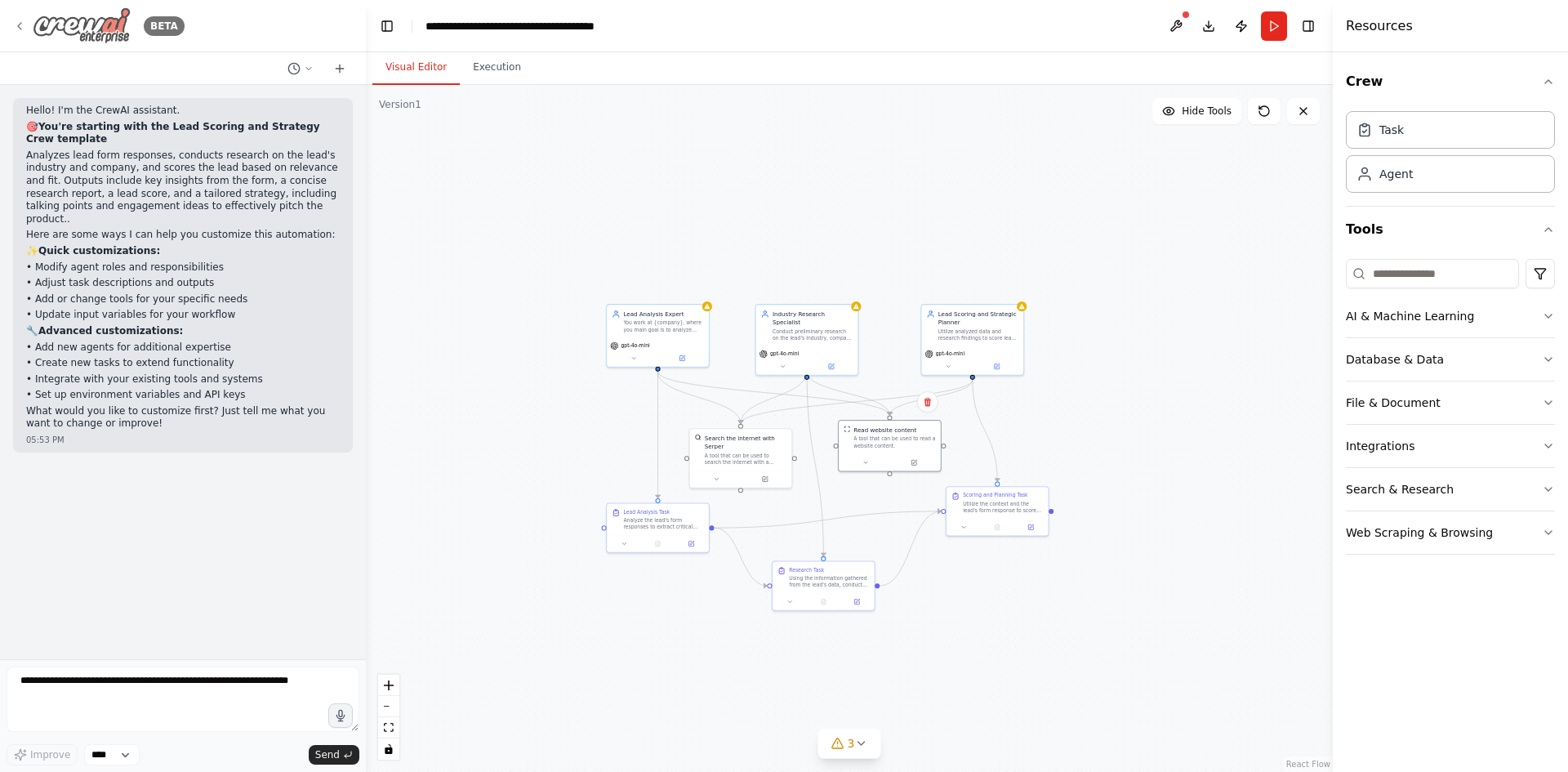
click at [110, 26] on img at bounding box center [81, 26] width 98 height 37
